Goal: Task Accomplishment & Management: Manage account settings

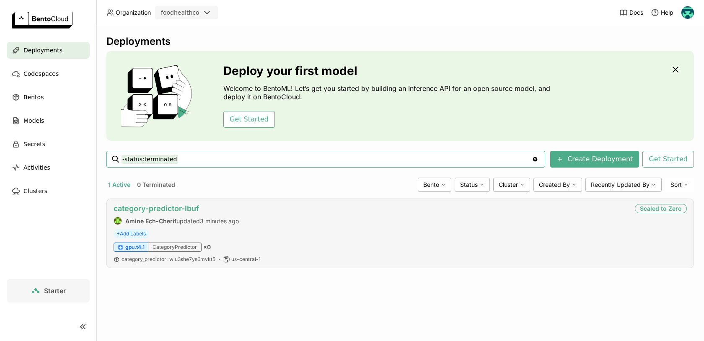
click at [181, 210] on link "category-predictor-lbuf" at bounding box center [156, 208] width 85 height 9
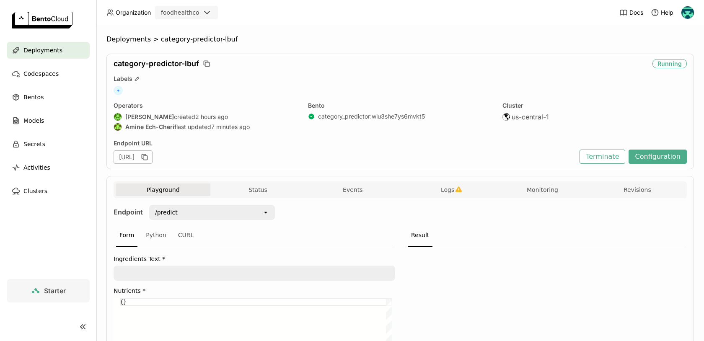
click at [294, 214] on div "Endpoint /predict open Form Python CURL Ingredients Text * Nutrients * {} {} Pr…" at bounding box center [400, 323] width 573 height 236
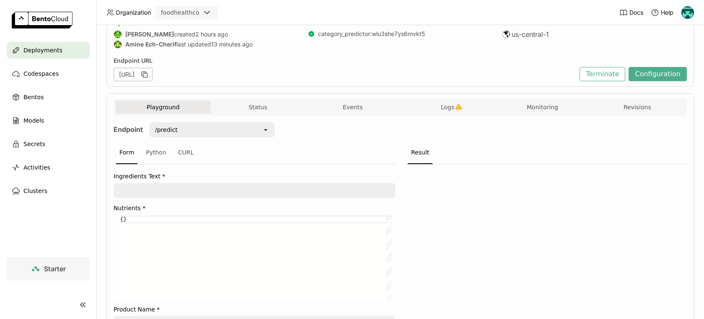
scroll to position [2, 0]
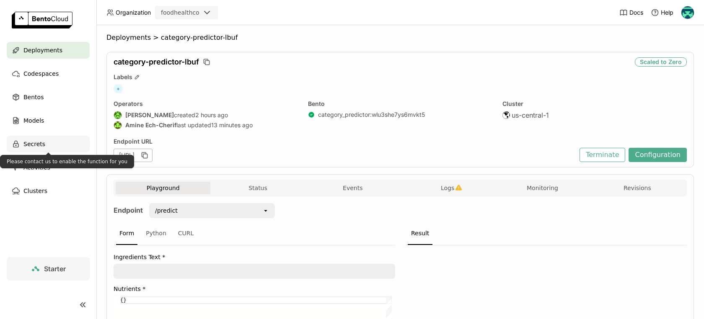
click at [60, 145] on div "Secrets" at bounding box center [48, 144] width 83 height 17
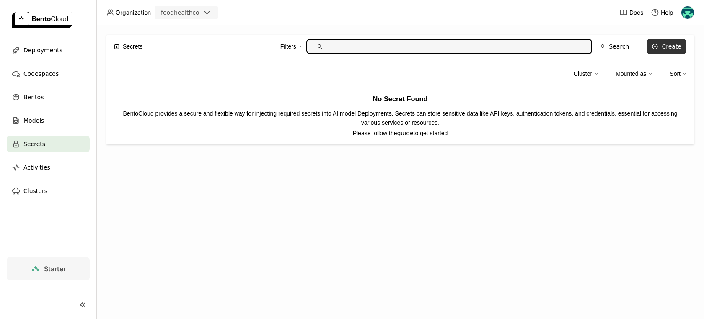
click at [667, 49] on div "Create" at bounding box center [672, 46] width 20 height 7
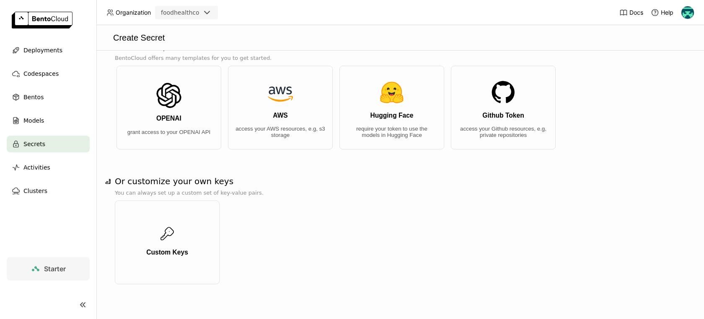
scroll to position [18, 0]
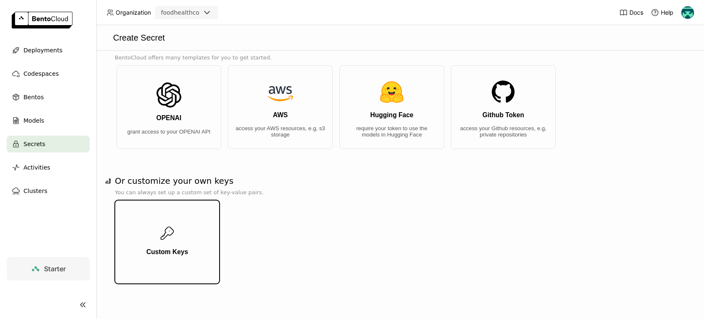
click at [193, 220] on button "Custom Keys" at bounding box center [167, 242] width 105 height 84
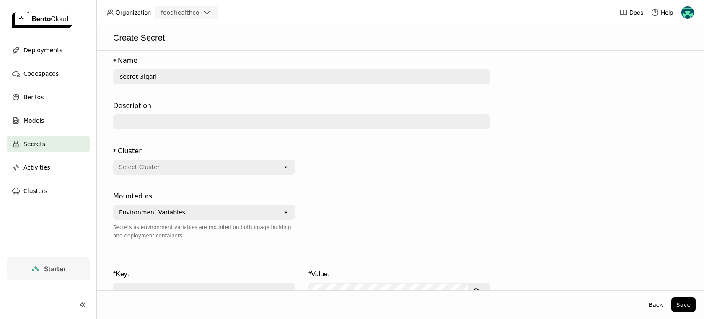
scroll to position [0, 0]
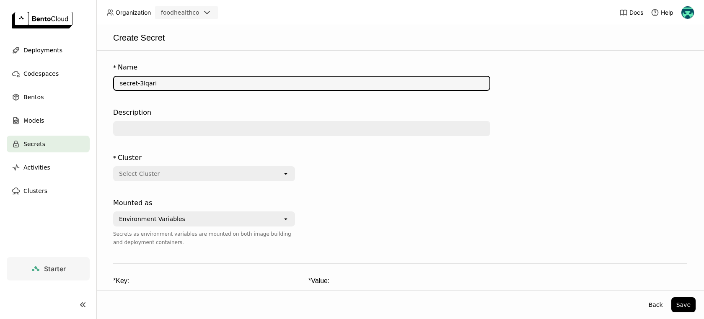
drag, startPoint x: 170, startPoint y: 83, endPoint x: 104, endPoint y: 73, distance: 66.5
click at [104, 73] on div "* Name secret-3lqari Description * Cluster Select Cluster open Mounted as Envir…" at bounding box center [400, 171] width 608 height 240
type input "a"
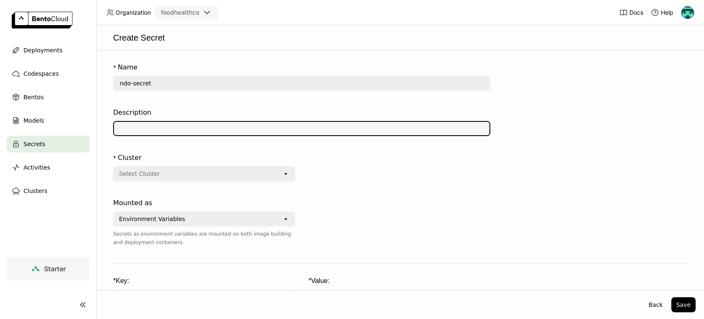
click at [172, 170] on div "Select Cluster" at bounding box center [198, 173] width 168 height 13
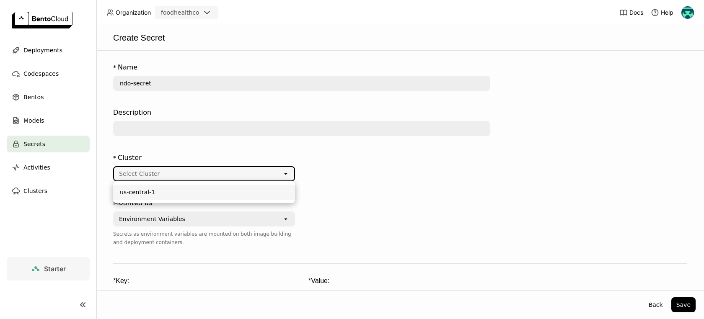
click at [173, 176] on div "Select Cluster" at bounding box center [198, 173] width 168 height 13
click at [168, 189] on div "us-central-1" at bounding box center [204, 192] width 168 height 8
click at [269, 220] on div "Environment Variables" at bounding box center [198, 218] width 168 height 13
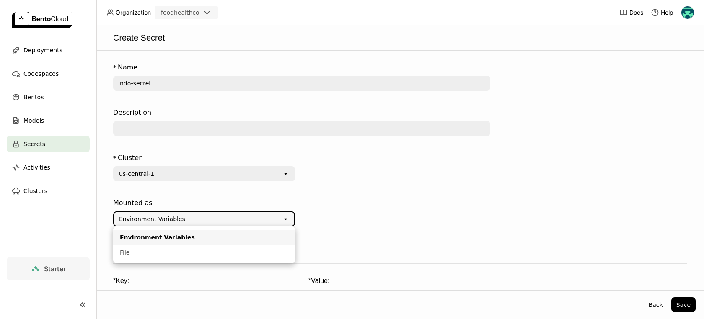
click at [213, 233] on div "Environment Variables" at bounding box center [204, 237] width 168 height 8
click at [195, 85] on input "ndo-secret" at bounding box center [302, 83] width 376 height 13
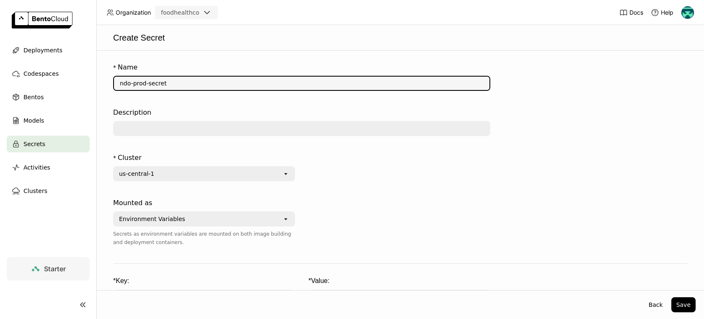
type input "ndo-prod-secret"
click at [544, 142] on form "* Name ndo-prod-secret Description * Cluster us-central-1 open Mounted as Envir…" at bounding box center [400, 191] width 591 height 265
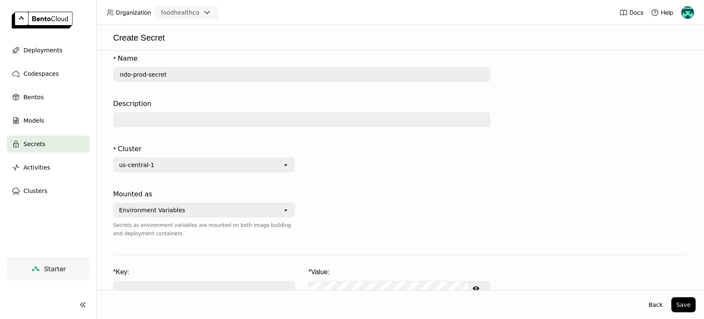
scroll to position [49, 0]
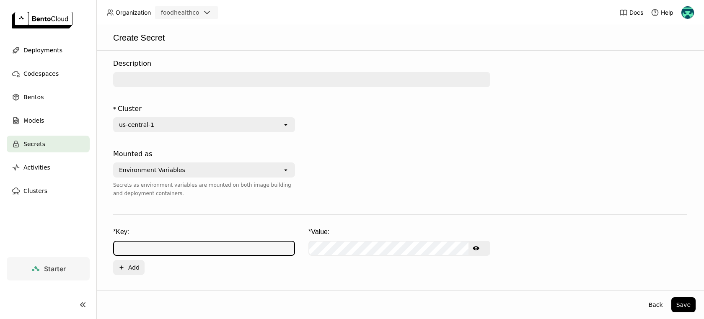
click at [252, 249] on input "text" at bounding box center [204, 248] width 180 height 13
click at [473, 249] on icon "Show password text" at bounding box center [476, 248] width 7 height 4
click at [233, 251] on input "text" at bounding box center [204, 248] width 180 height 13
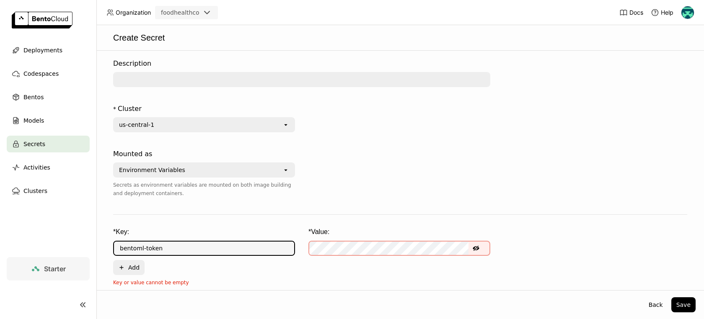
type input "bentoml-token"
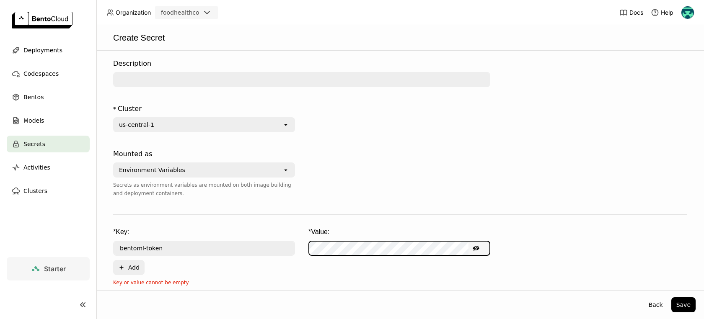
click at [553, 235] on div "* Key: * Value:" at bounding box center [400, 232] width 574 height 9
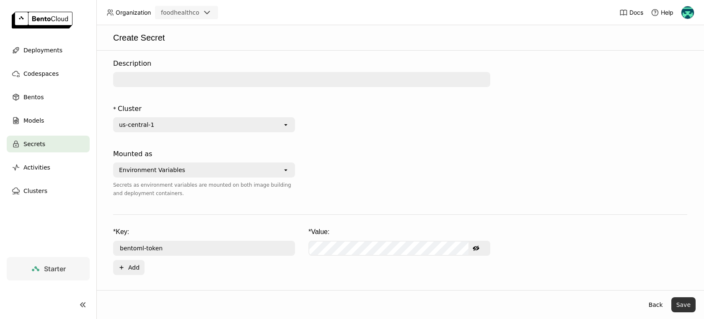
click at [689, 303] on button "Save" at bounding box center [683, 305] width 24 height 15
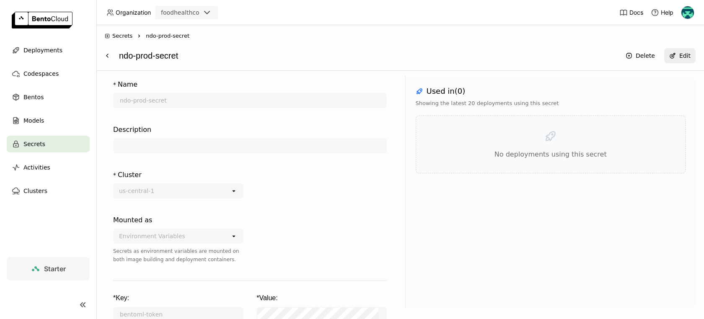
scroll to position [6, 0]
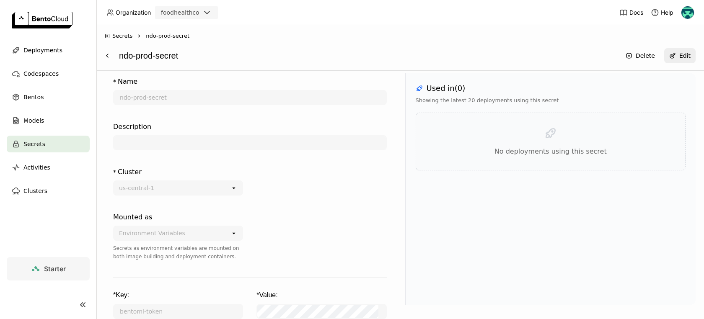
click at [127, 37] on span "Secrets" at bounding box center [122, 36] width 20 height 8
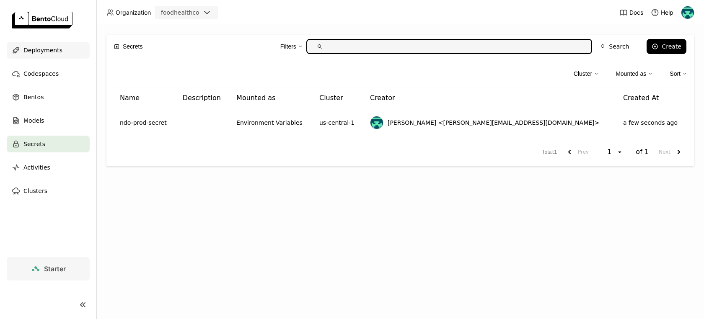
click at [51, 54] on span "Deployments" at bounding box center [42, 50] width 39 height 10
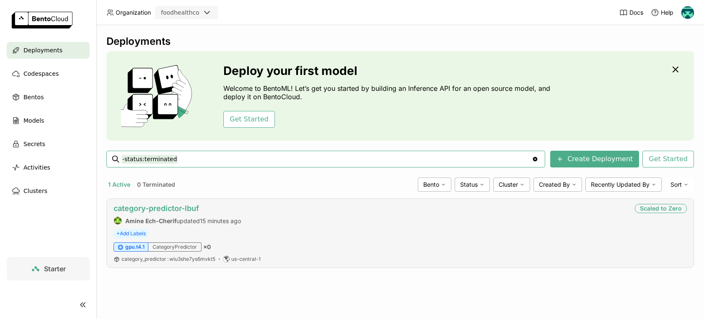
click at [191, 208] on link "category-predictor-lbuf" at bounding box center [156, 208] width 85 height 9
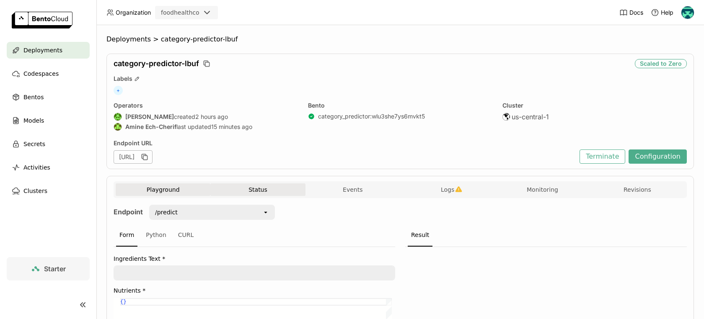
click at [274, 187] on button "Status" at bounding box center [257, 190] width 95 height 13
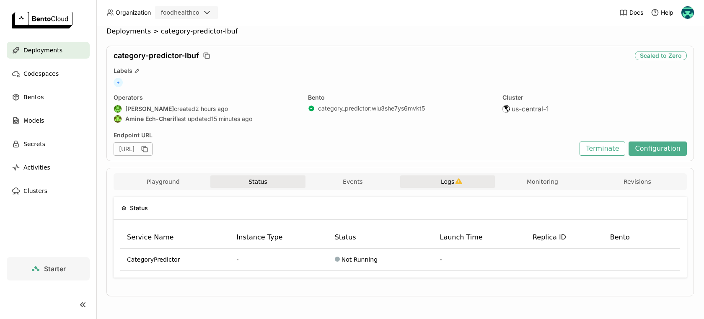
drag, startPoint x: 354, startPoint y: 186, endPoint x: 466, endPoint y: 183, distance: 112.8
click at [354, 186] on button "Events" at bounding box center [353, 182] width 95 height 13
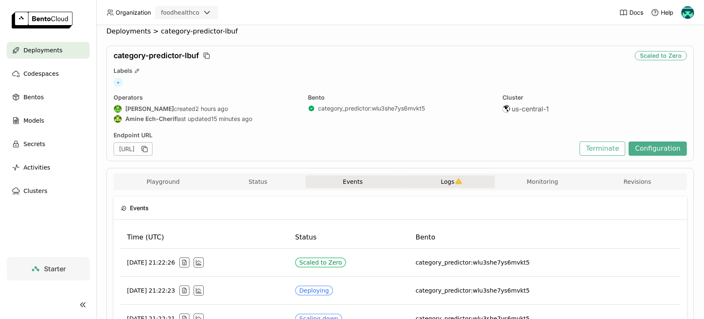
click at [469, 181] on button "Logs" at bounding box center [447, 182] width 95 height 13
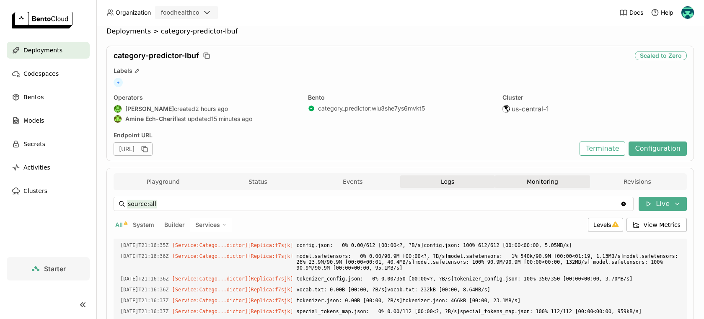
scroll to position [1390, 0]
click at [539, 183] on button "Monitoring" at bounding box center [542, 182] width 95 height 13
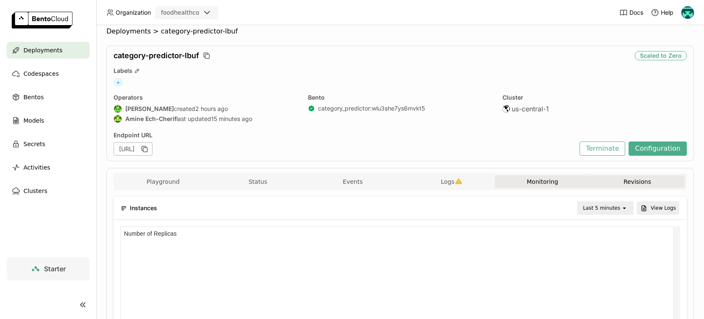
scroll to position [119, 270]
click at [626, 184] on button "Revisions" at bounding box center [637, 182] width 95 height 13
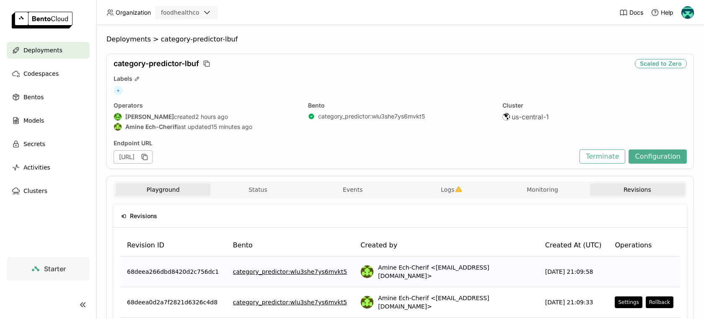
click at [168, 189] on button "Playground" at bounding box center [163, 190] width 95 height 13
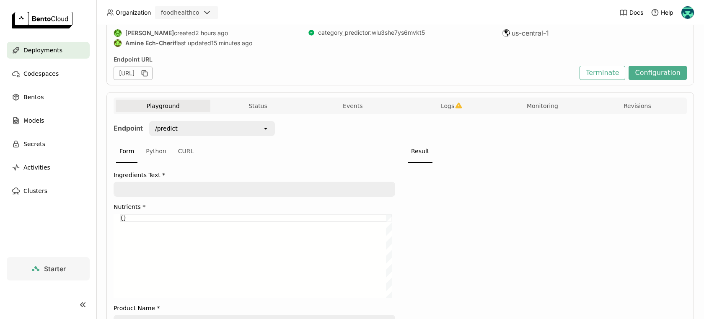
scroll to position [156, 0]
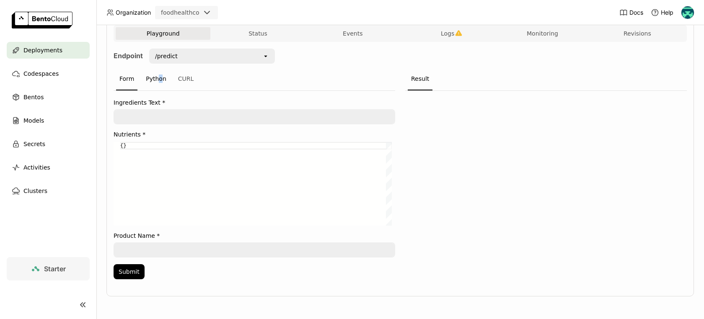
click at [158, 75] on div "Python" at bounding box center [155, 79] width 27 height 23
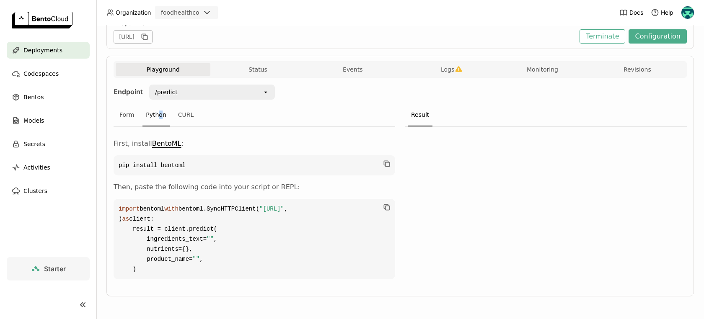
scroll to position [150, 0]
click at [456, 201] on div at bounding box center [546, 206] width 282 height 158
click at [130, 104] on div "Form" at bounding box center [126, 115] width 21 height 23
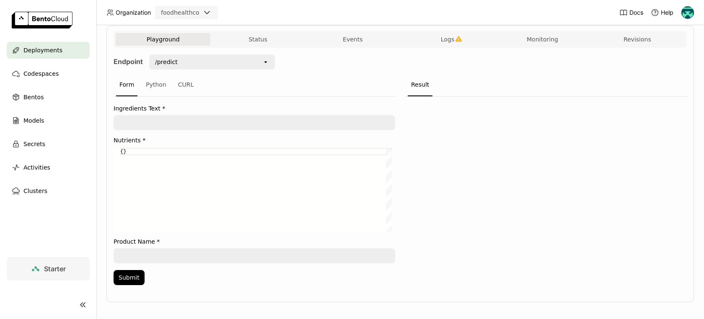
scroll to position [156, 0]
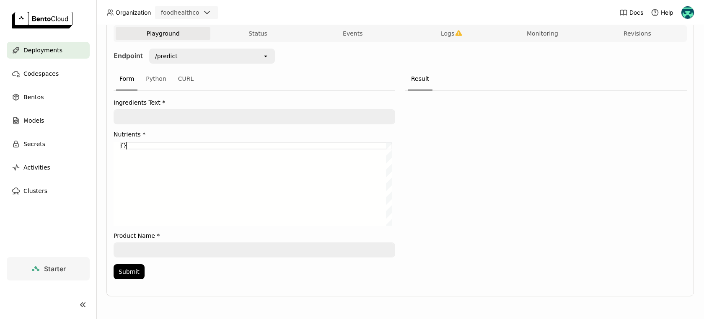
click at [249, 152] on div "{}" at bounding box center [256, 184] width 272 height 84
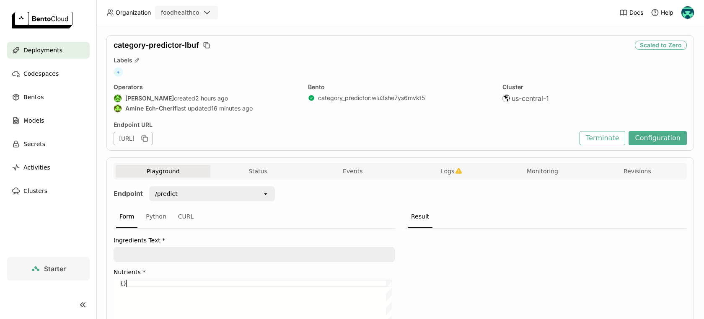
scroll to position [0, 0]
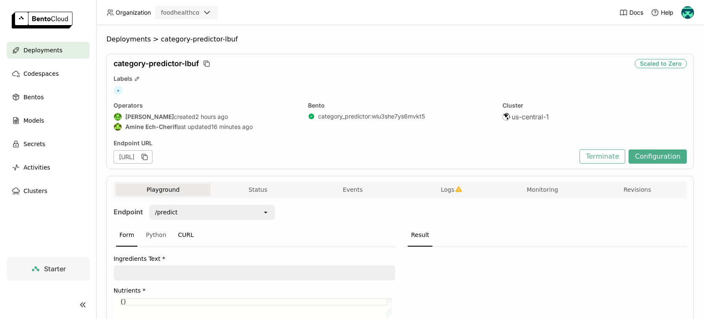
click at [187, 235] on div "CURL" at bounding box center [186, 235] width 23 height 23
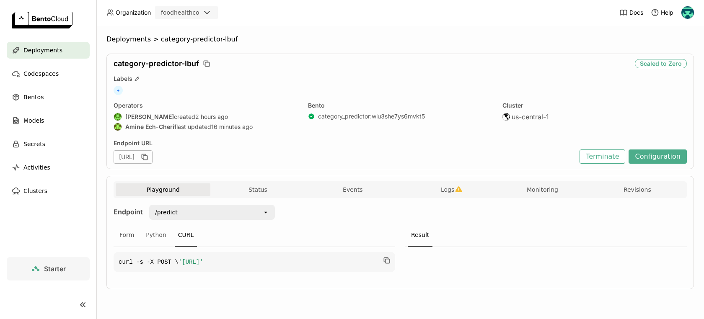
click at [115, 224] on div "Form Python CURL" at bounding box center [255, 235] width 282 height 23
click at [122, 224] on div "Form" at bounding box center [126, 235] width 21 height 23
